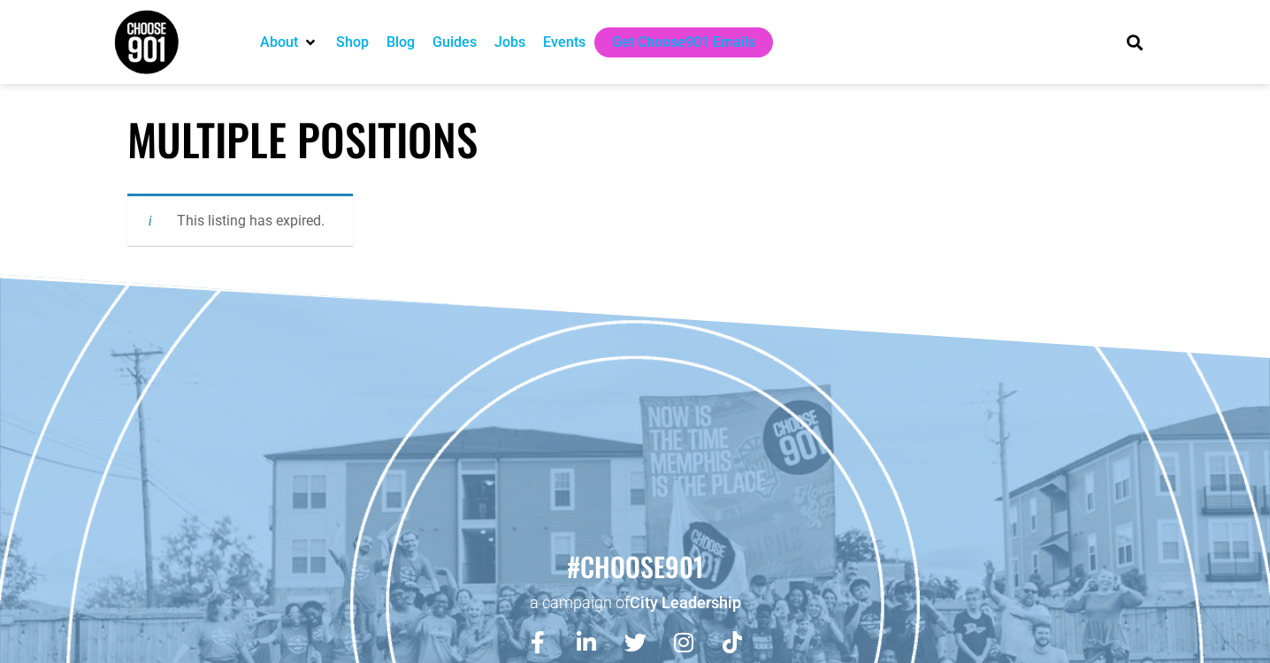
click at [525, 48] on div "Jobs" at bounding box center [510, 42] width 31 height 21
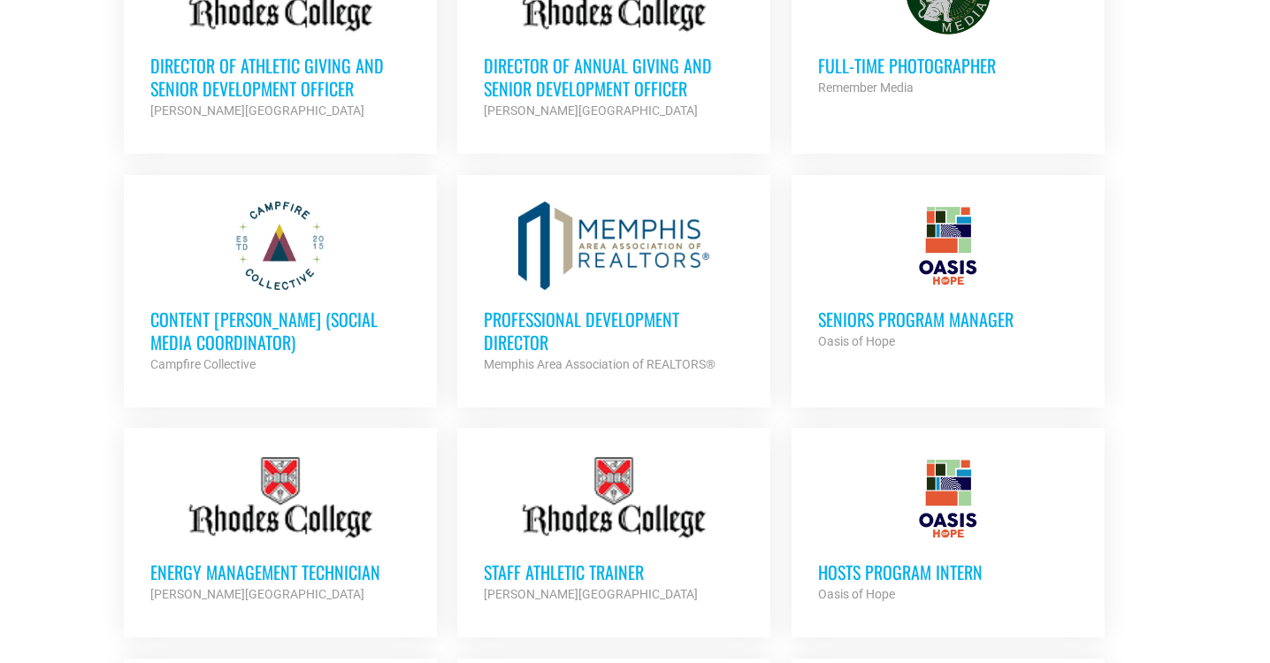
scroll to position [894, 0]
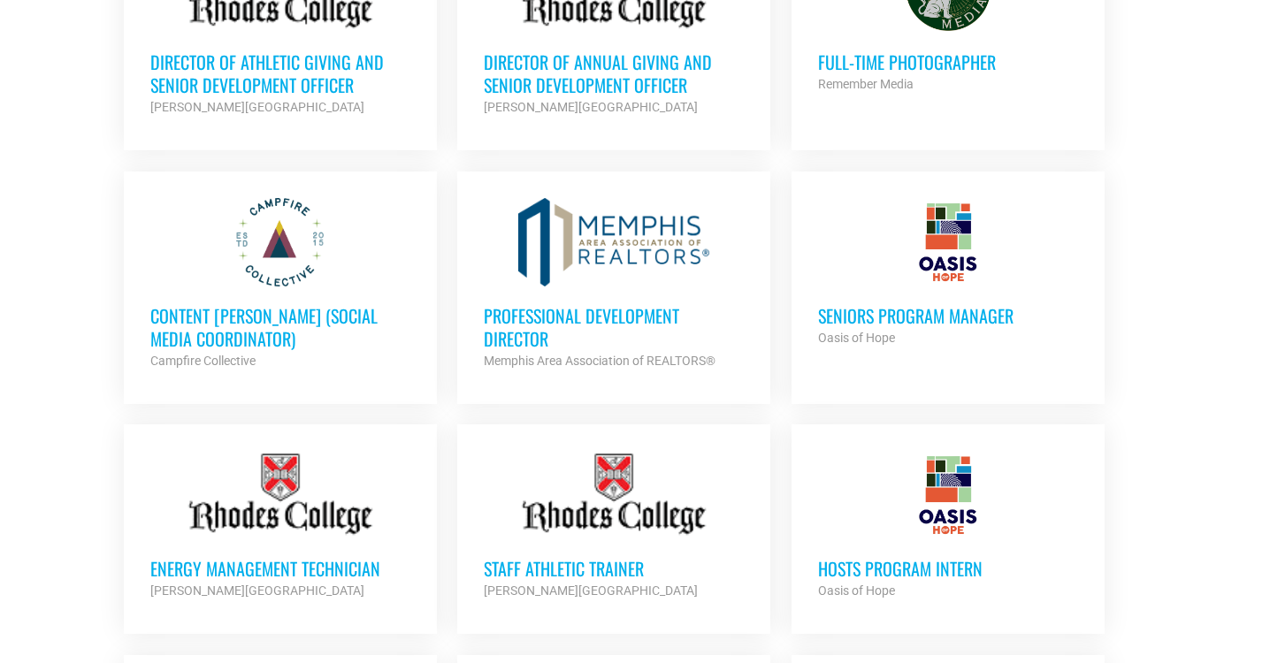
click at [947, 328] on div "Oasis of Hope" at bounding box center [948, 337] width 260 height 21
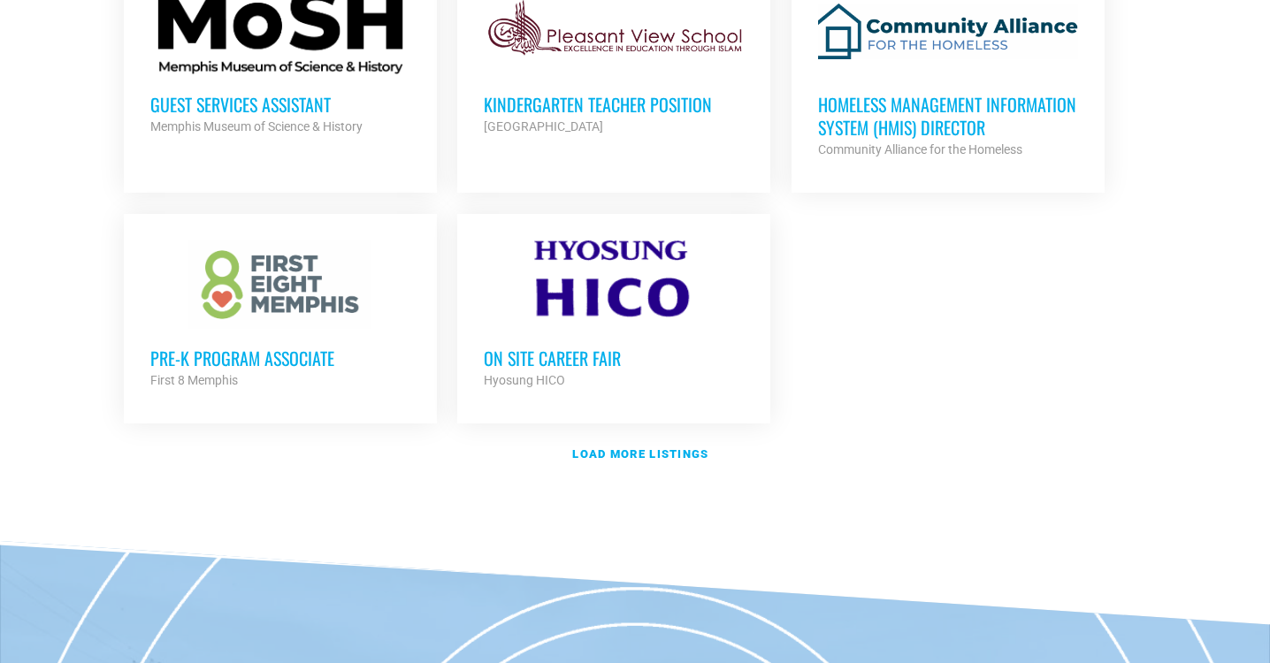
scroll to position [2105, 0]
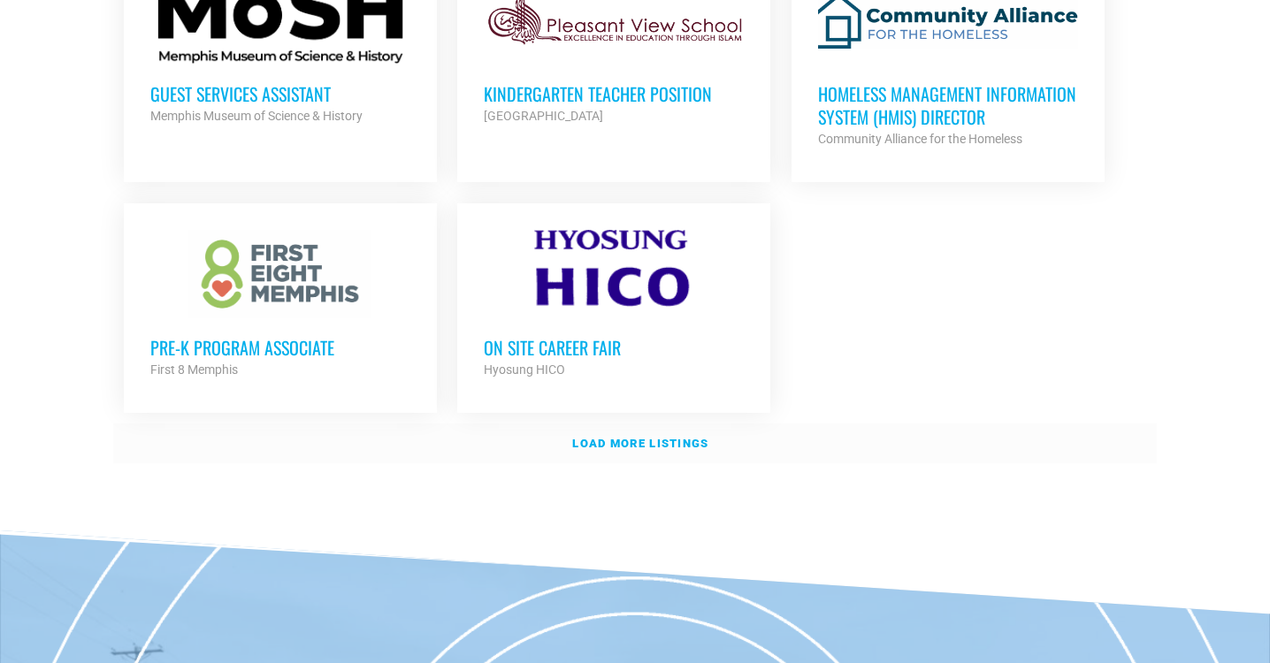
click at [672, 443] on link "Load more listings" at bounding box center [635, 444] width 1044 height 41
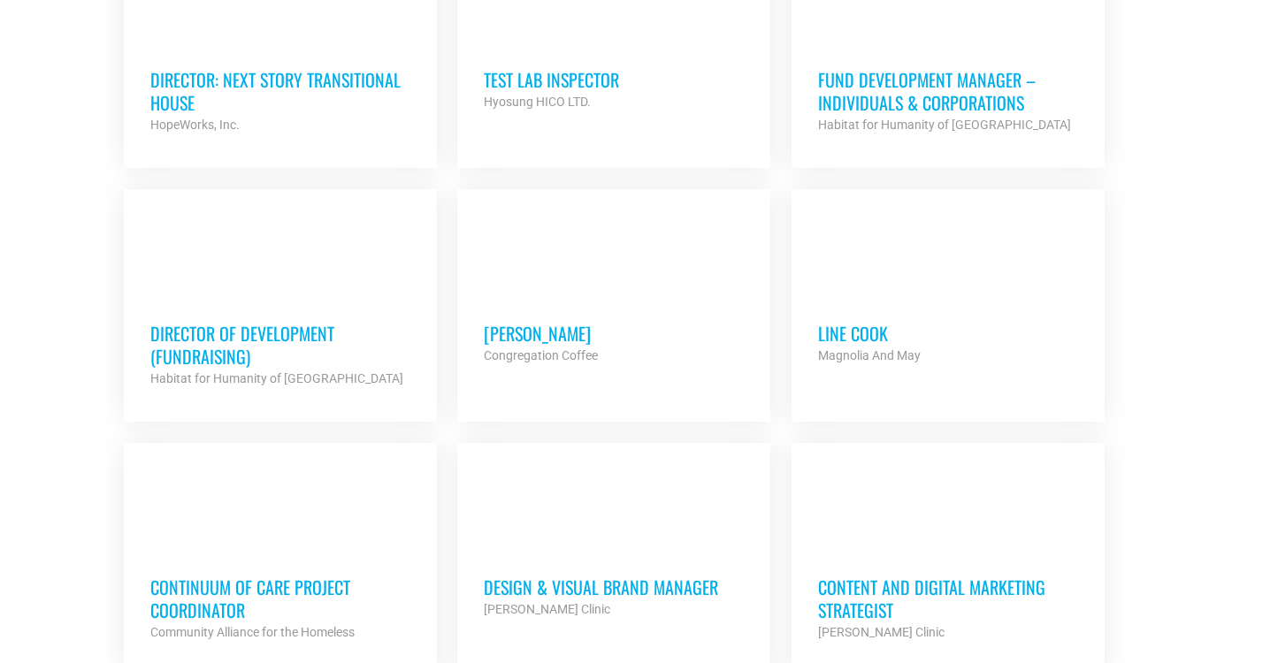
scroll to position [3171, 0]
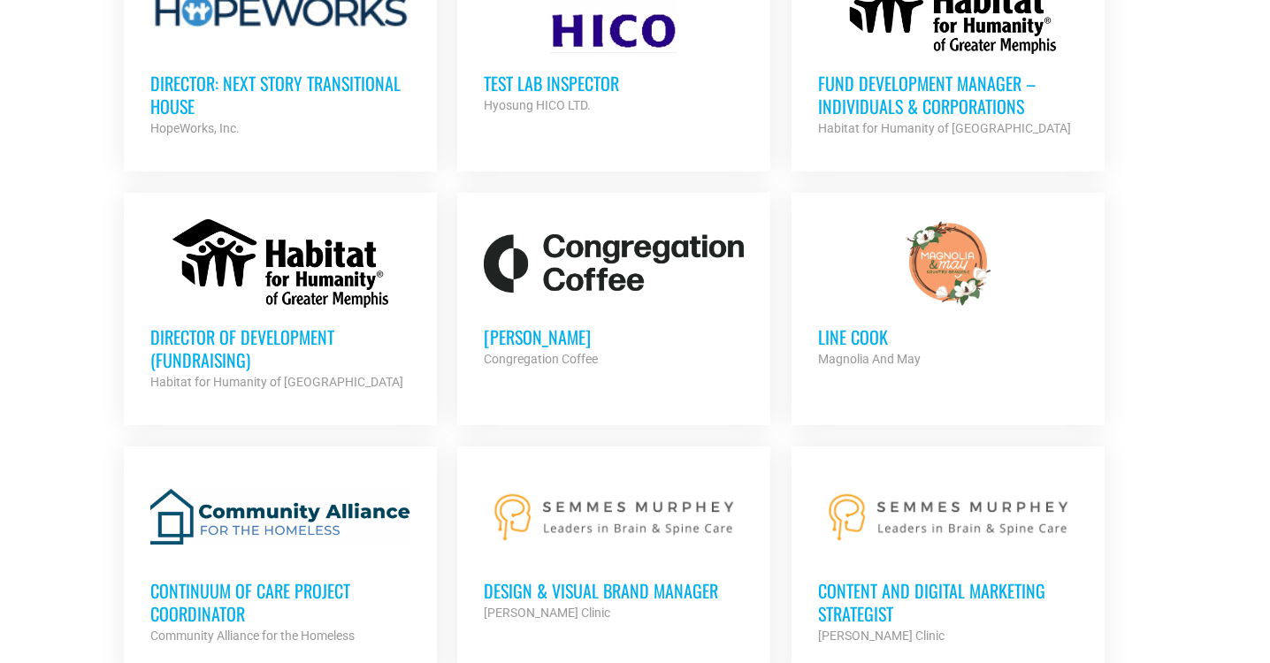
click at [326, 81] on h3 "Director: Next Story Transitional House" at bounding box center [280, 95] width 260 height 46
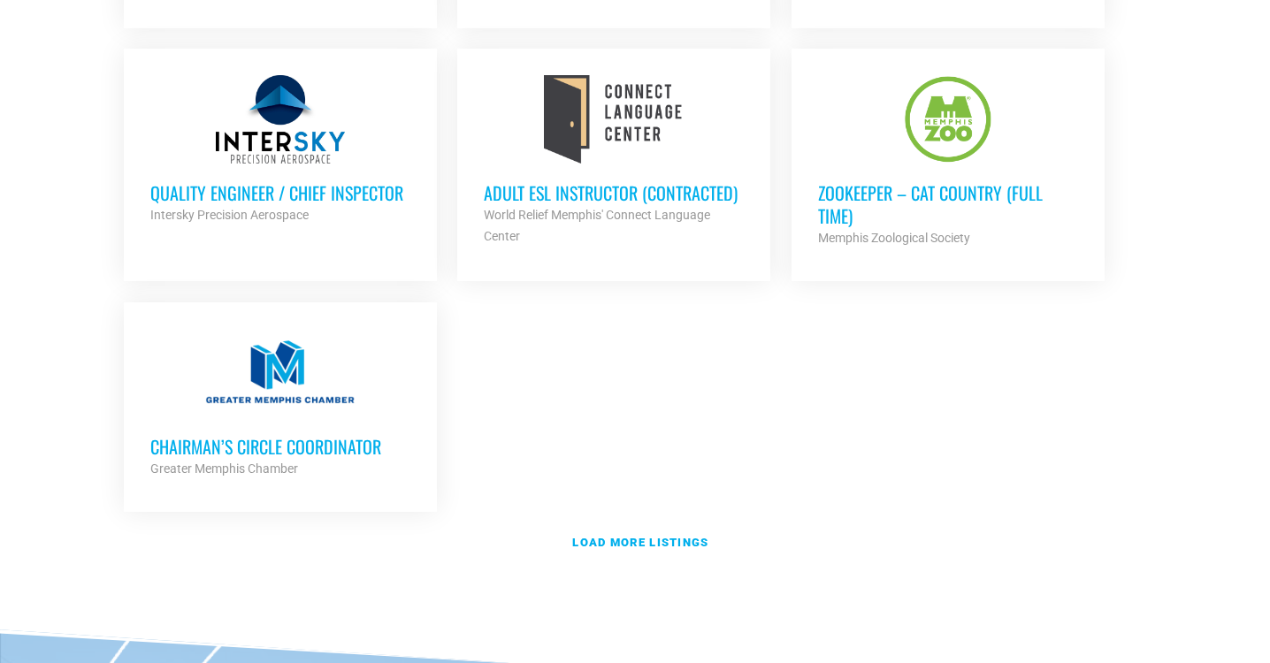
scroll to position [3824, 0]
